Goal: Task Accomplishment & Management: Manage account settings

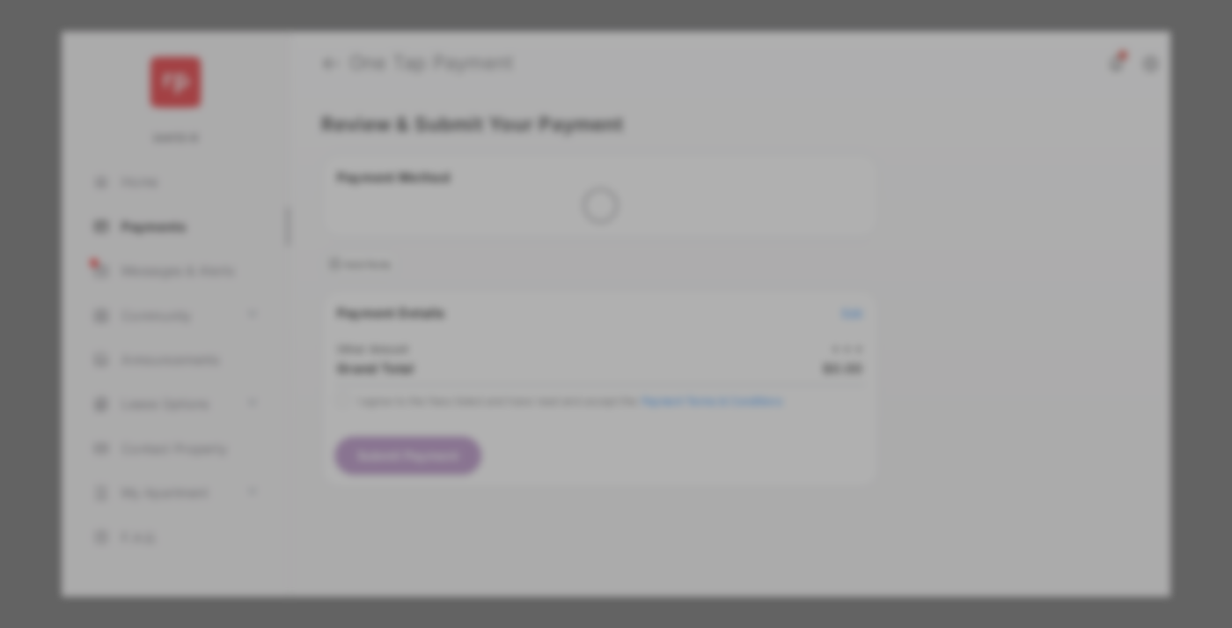
click at [584, 285] on div "Other Amount" at bounding box center [583, 298] width 285 height 30
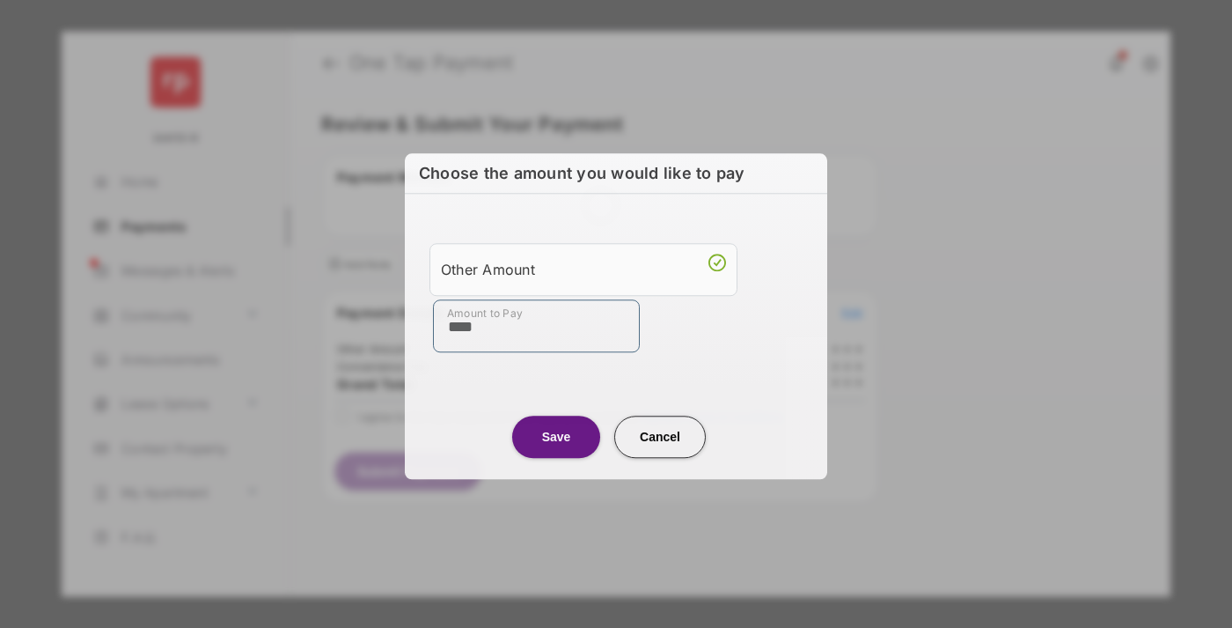
type input "****"
click at [556, 436] on button "Save" at bounding box center [556, 436] width 88 height 42
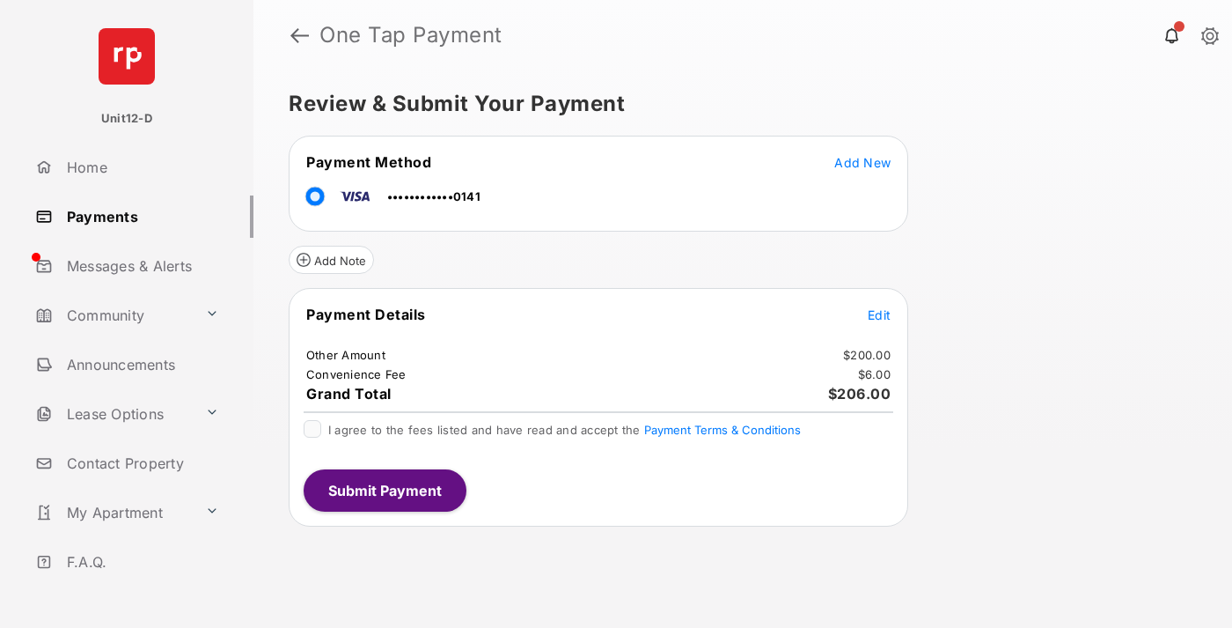
click at [879, 314] on span "Edit" at bounding box center [879, 314] width 23 height 15
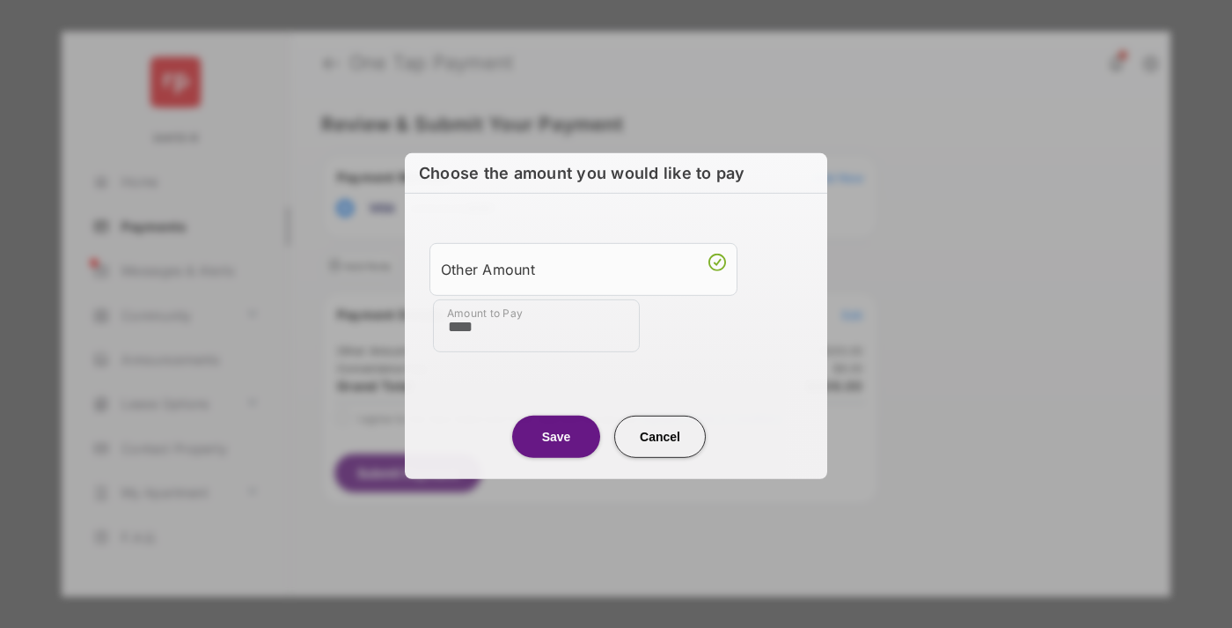
click at [556, 434] on button "Save" at bounding box center [556, 436] width 88 height 42
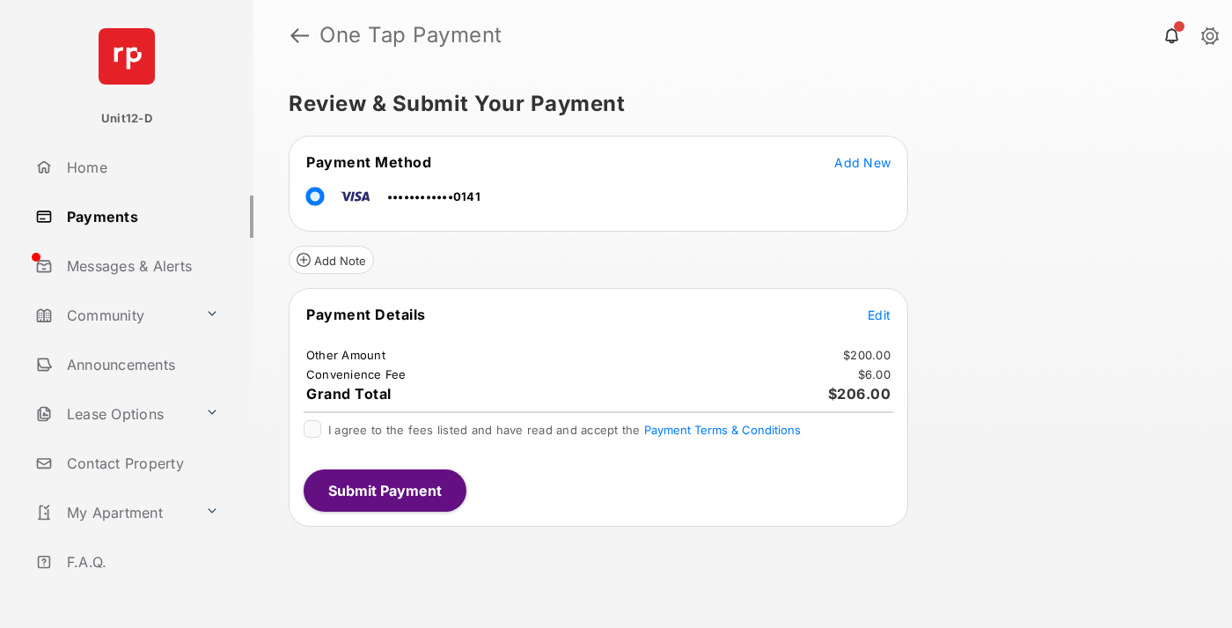
click at [384, 489] on button "Submit Payment" at bounding box center [385, 490] width 163 height 42
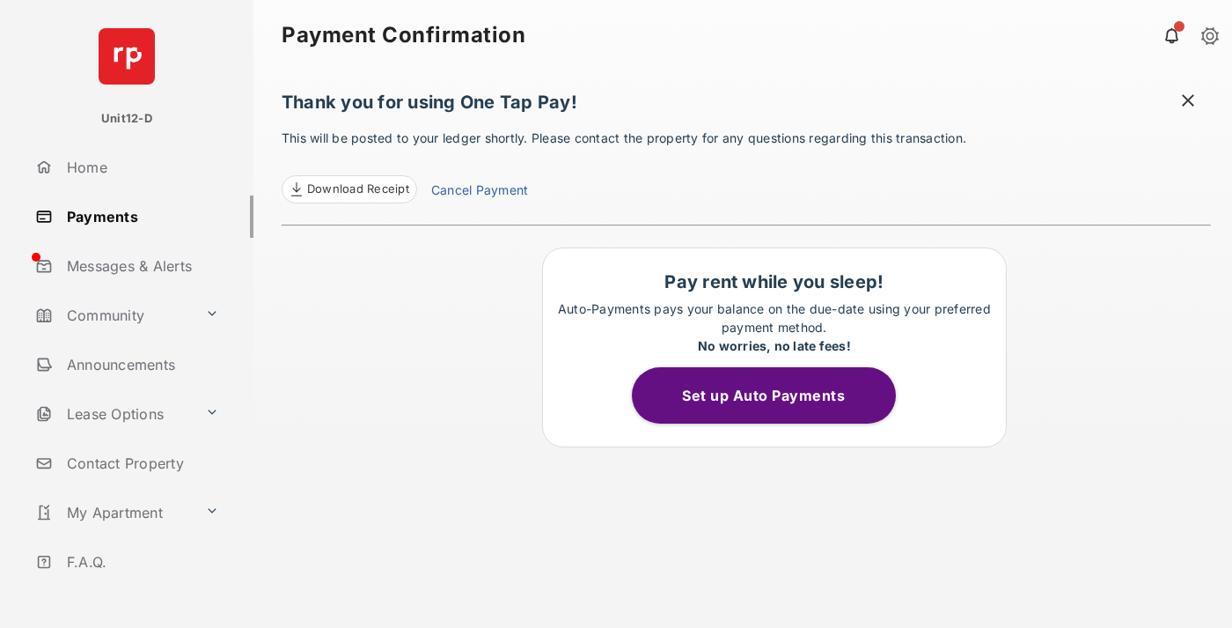
click at [774, 395] on button "Set up Auto Payments" at bounding box center [764, 395] width 264 height 56
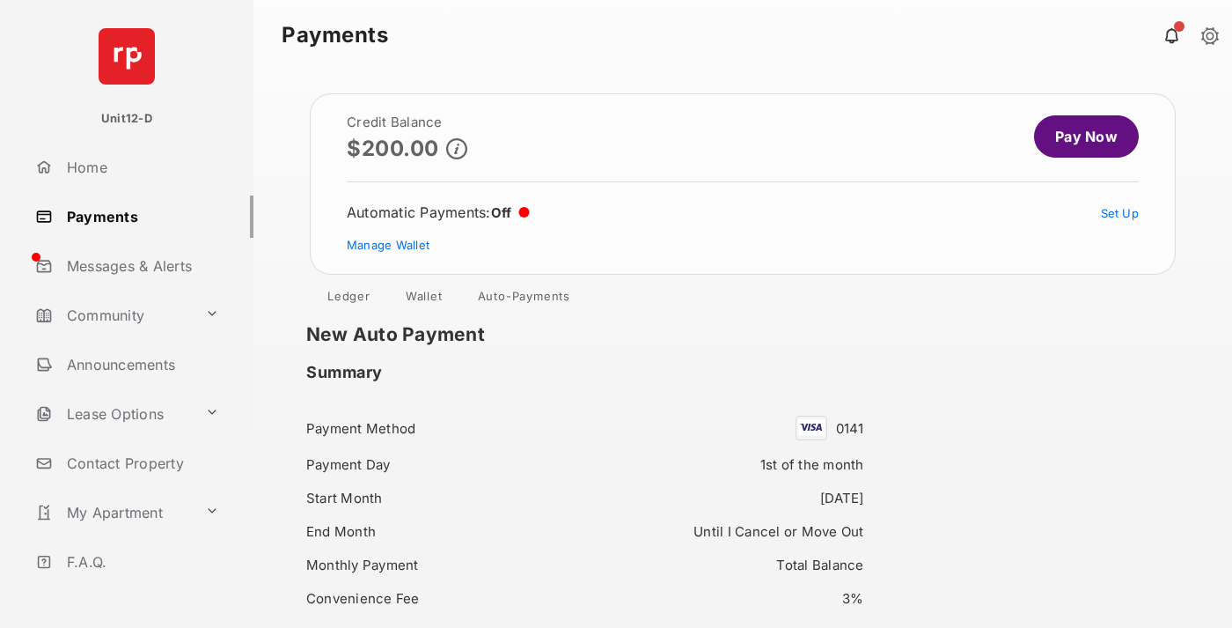
scroll to position [151, 0]
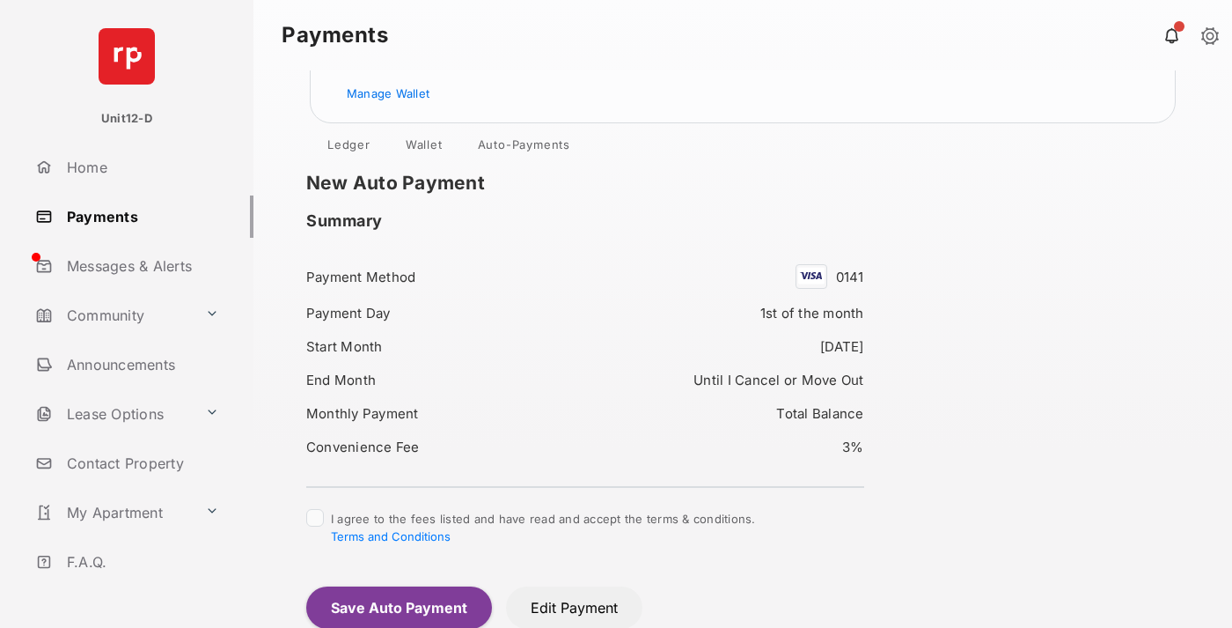
click at [398, 606] on button "Save Auto Payment" at bounding box center [399, 607] width 186 height 42
